Goal: Find specific page/section: Locate a particular part of the current website

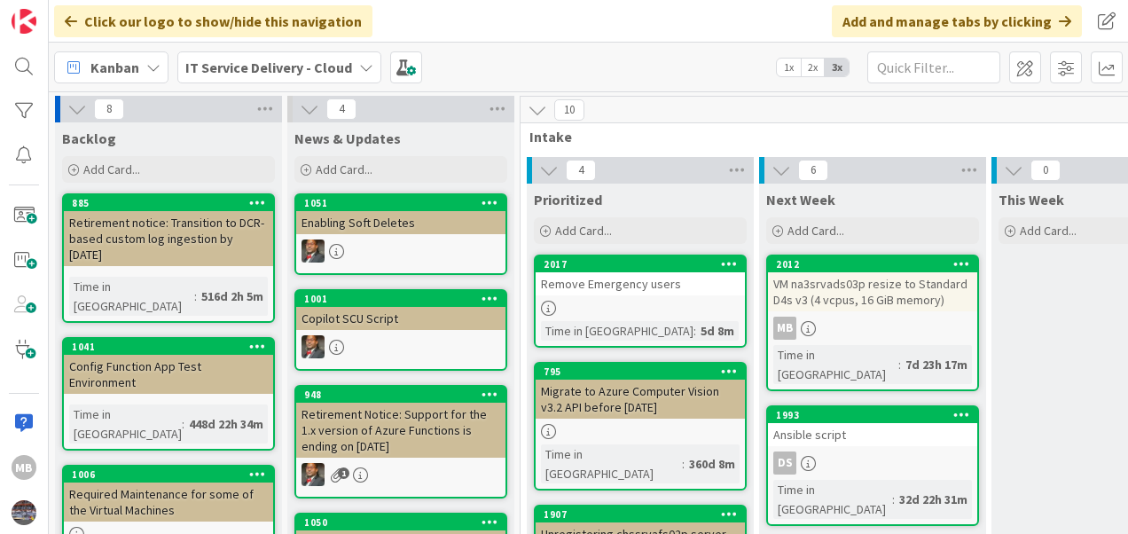
click at [992, 157] on div at bounding box center [994, 170] width 5 height 27
click at [924, 71] on input "text" at bounding box center [934, 67] width 133 height 32
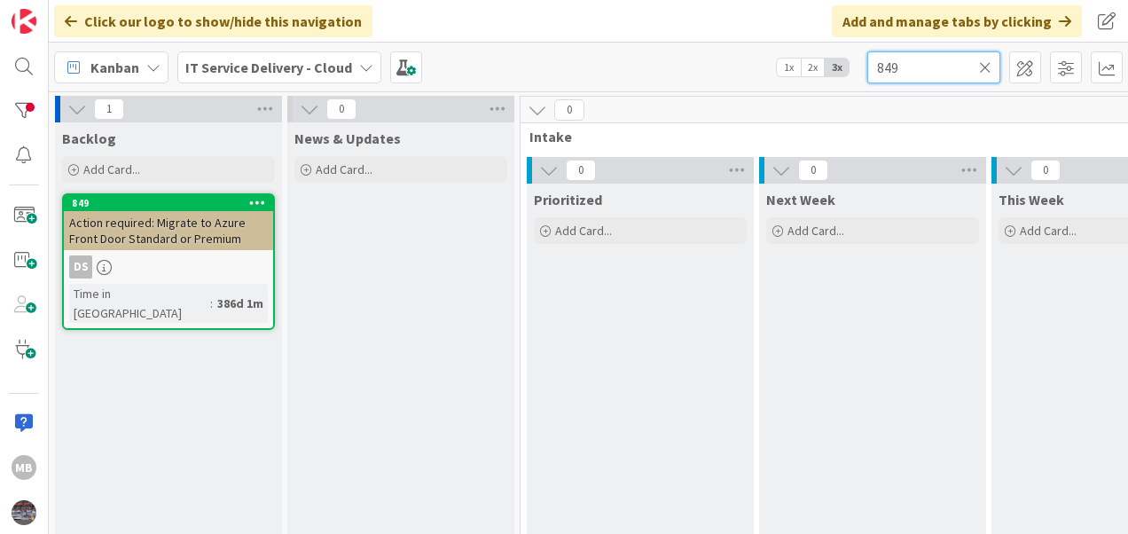
type input "849"
click at [160, 232] on span "Action required: Migrate to Azure Front Door Standard or Premium" at bounding box center [157, 231] width 177 height 32
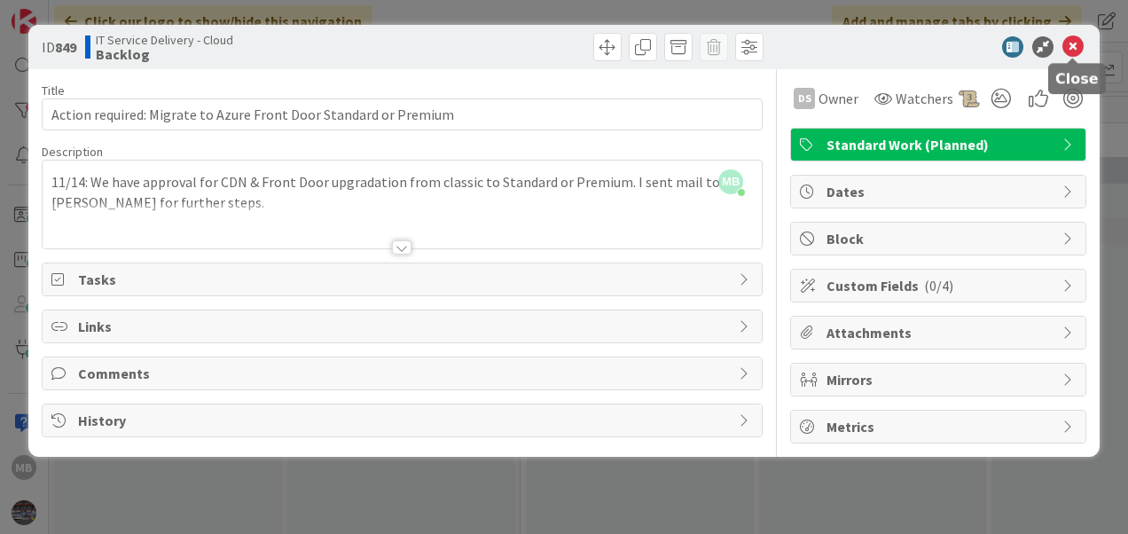
click at [1073, 48] on icon at bounding box center [1073, 46] width 21 height 21
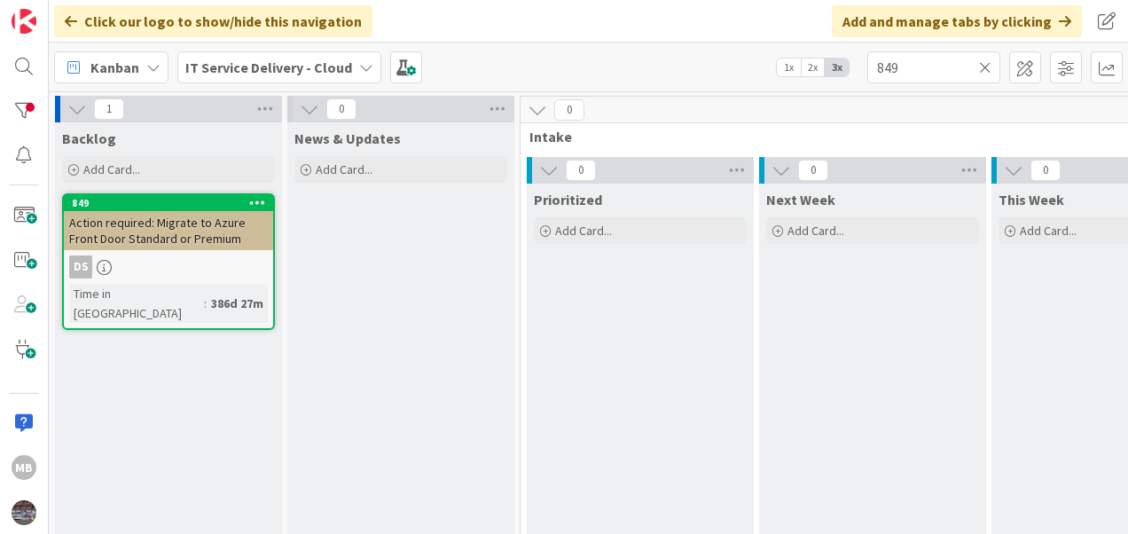
click at [982, 66] on icon at bounding box center [985, 67] width 12 height 16
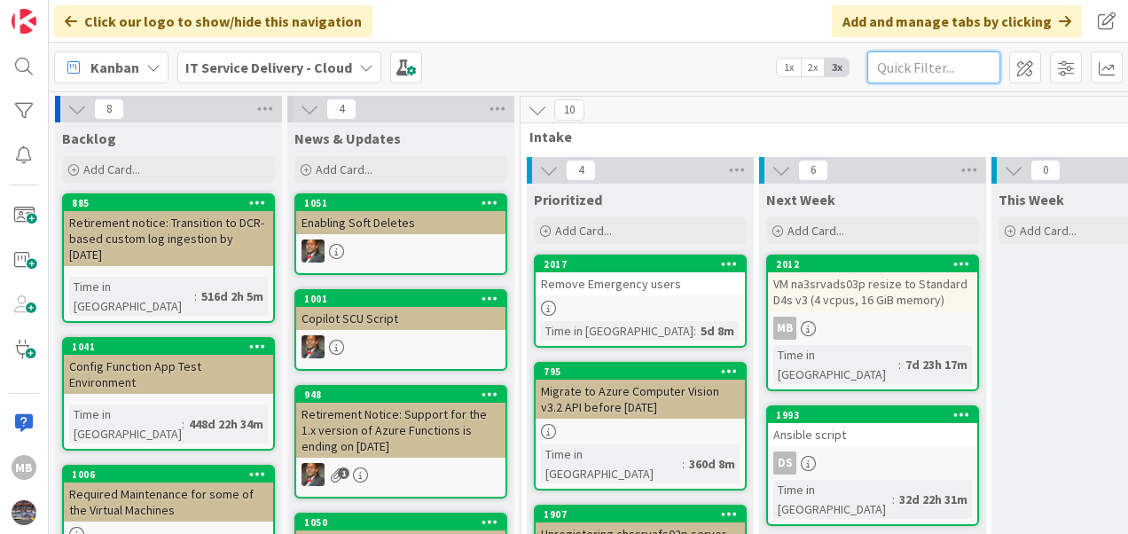
click at [898, 69] on input "text" at bounding box center [934, 67] width 133 height 32
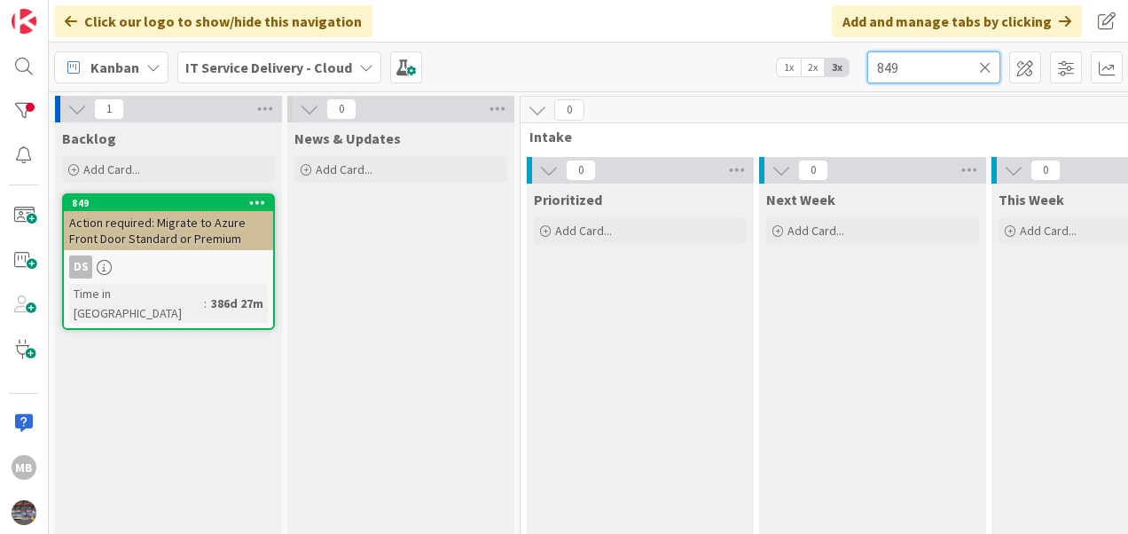
type input "849"
click at [117, 242] on span "Action required: Migrate to Azure Front Door Standard or Premium" at bounding box center [157, 231] width 177 height 32
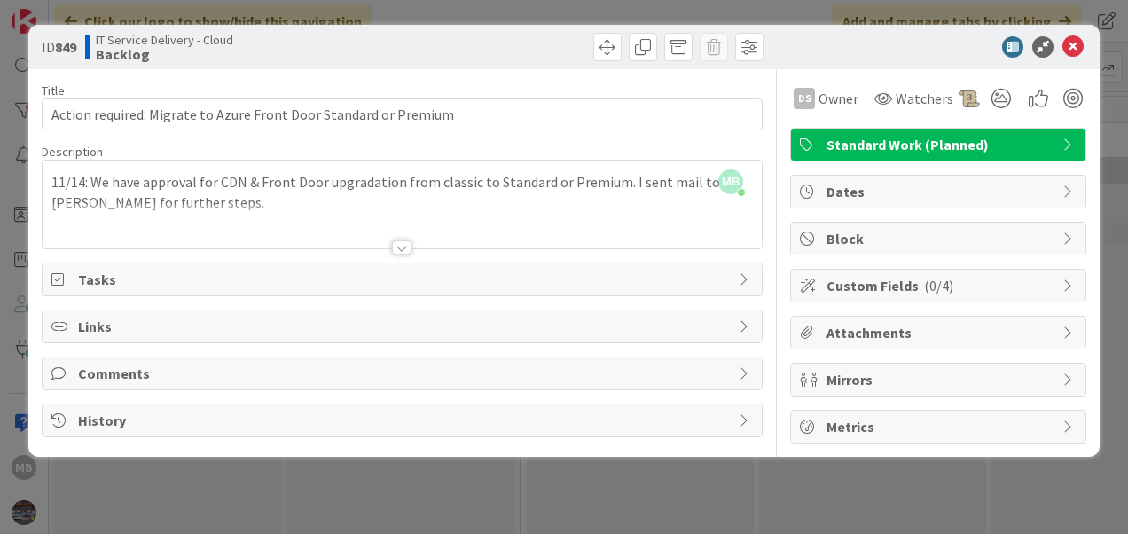
click at [399, 247] on div at bounding box center [402, 247] width 20 height 14
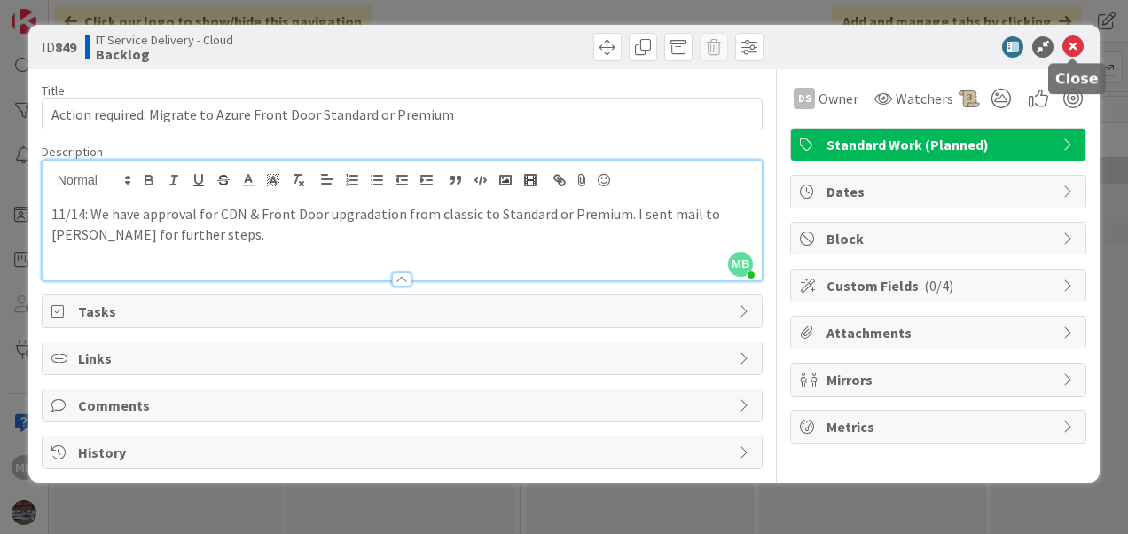
click at [1075, 46] on icon at bounding box center [1073, 46] width 21 height 21
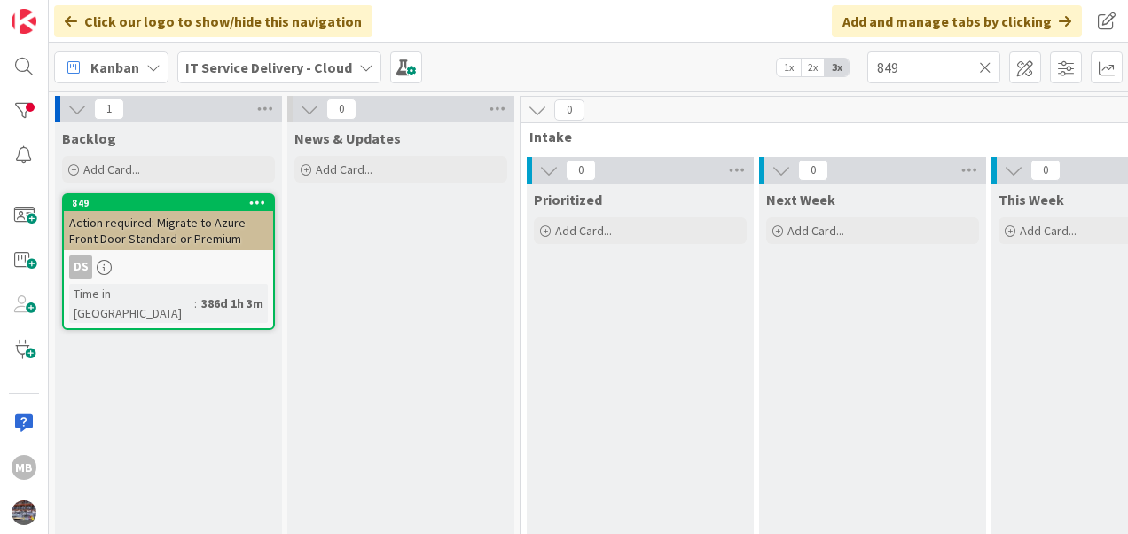
click at [986, 62] on icon at bounding box center [985, 67] width 12 height 16
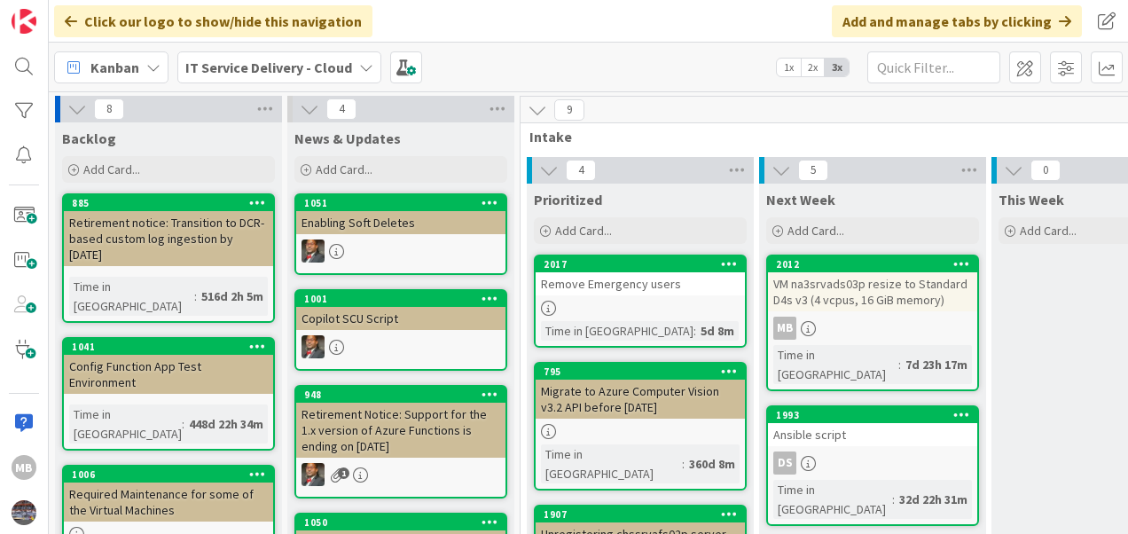
click at [848, 306] on div "VM na3srvads03p resize to Standard D4s v3 (4 vcpus, 16 GiB memory)" at bounding box center [872, 291] width 209 height 39
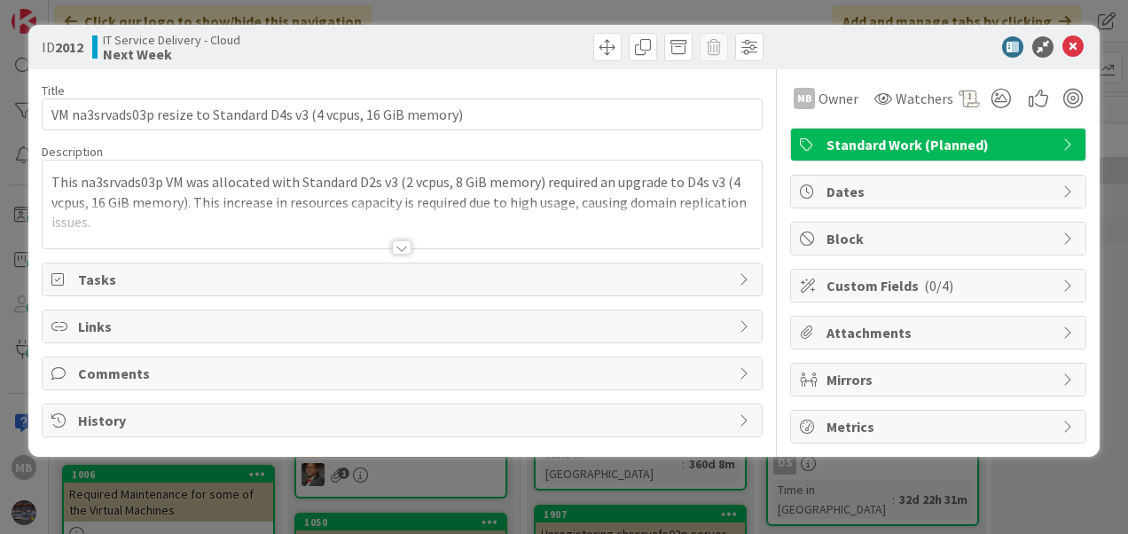
click at [405, 247] on div at bounding box center [402, 247] width 20 height 14
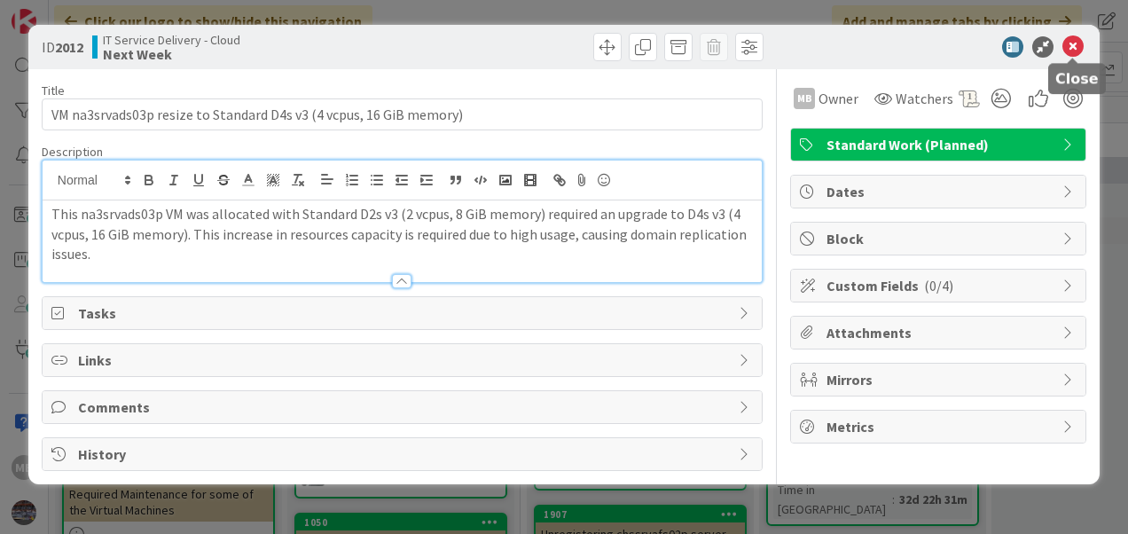
click at [1064, 39] on icon at bounding box center [1073, 46] width 21 height 21
